Goal: Information Seeking & Learning: Learn about a topic

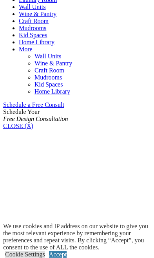
scroll to position [487, 0]
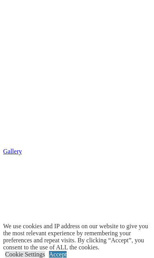
scroll to position [567, 0]
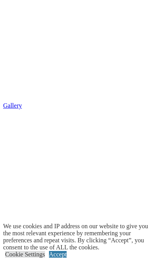
scroll to position [615, 0]
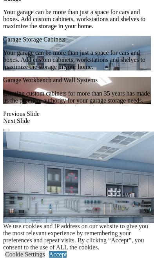
scroll to position [1009, 0]
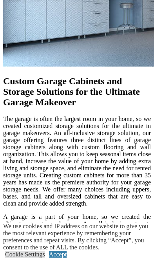
scroll to position [1134, 0]
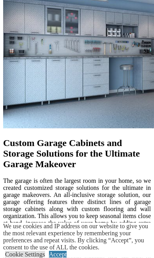
scroll to position [1162, 0]
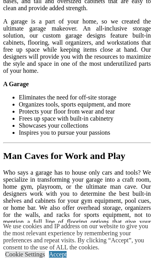
scroll to position [1411, 0]
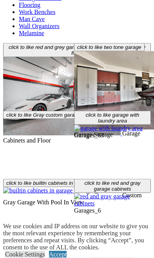
scroll to position [1793, 0]
